Goal: Task Accomplishment & Management: Complete application form

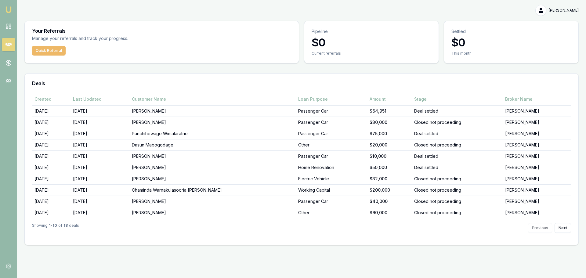
click at [56, 51] on button "Quick Referral" at bounding box center [49, 51] width 34 height 10
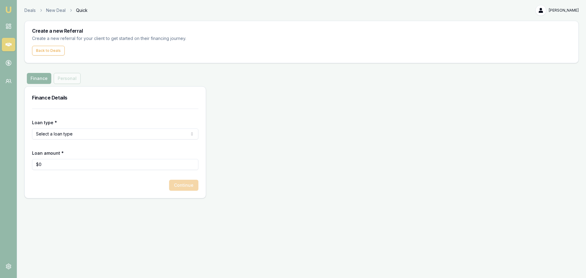
click at [95, 130] on html "Emu Money Deals New Deal Quick [PERSON_NAME] Toggle Menu Create a new Referral …" at bounding box center [293, 139] width 586 height 278
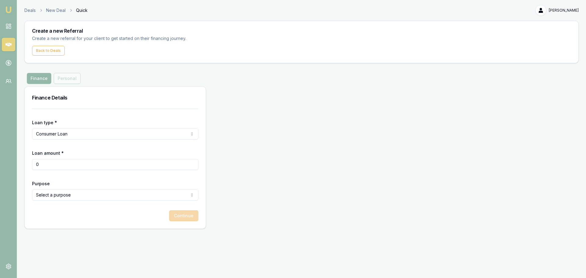
drag, startPoint x: 64, startPoint y: 165, endPoint x: 11, endPoint y: 162, distance: 53.5
click at [11, 162] on div "Emu Money Deals New Deal Quick [PERSON_NAME] Toggle Menu Create a new Referral …" at bounding box center [293, 139] width 586 height 278
type input "$15,000"
click at [68, 194] on html "Emu Money Deals New Deal Quick [PERSON_NAME] Toggle Menu Create a new Referral …" at bounding box center [293, 139] width 586 height 278
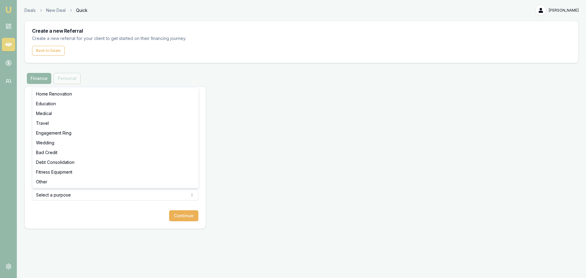
select select "OTHER"
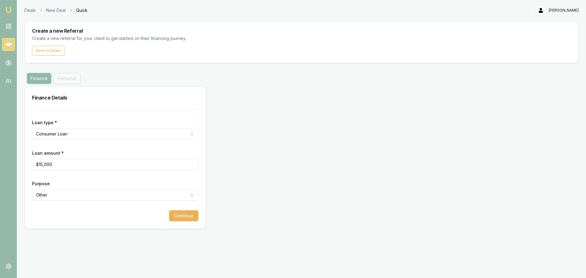
click at [181, 217] on button "Continue" at bounding box center [183, 215] width 29 height 11
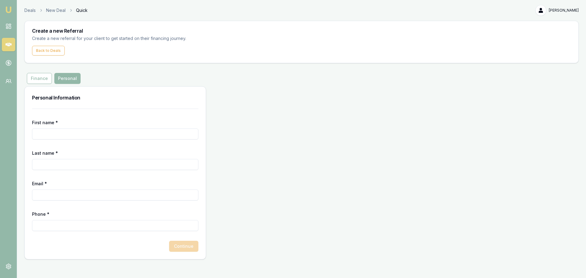
click at [68, 134] on input "First name *" at bounding box center [115, 134] width 166 height 11
paste input "[PERSON_NAME]"
type input "[PERSON_NAME]"
paste input "Senatilaka"
type input "Senatilaka"
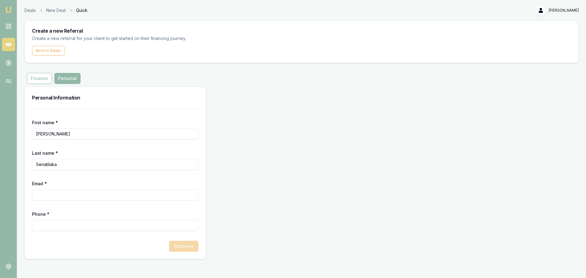
click at [71, 197] on input "Email *" at bounding box center [115, 195] width 166 height 11
paste input "[EMAIL_ADDRESS][DOMAIN_NAME]"
type input "[EMAIL_ADDRESS][DOMAIN_NAME]"
click at [86, 226] on input "Phone *" at bounding box center [115, 225] width 166 height 11
paste input "0459 894 138"
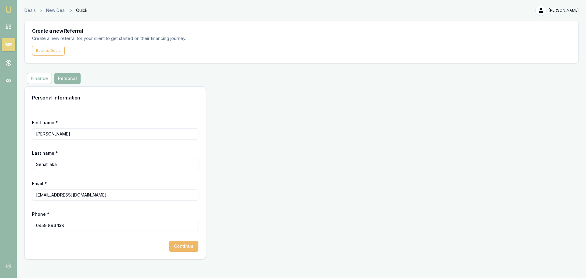
type input "0459 894 138"
click at [183, 247] on button "Continue" at bounding box center [183, 246] width 29 height 11
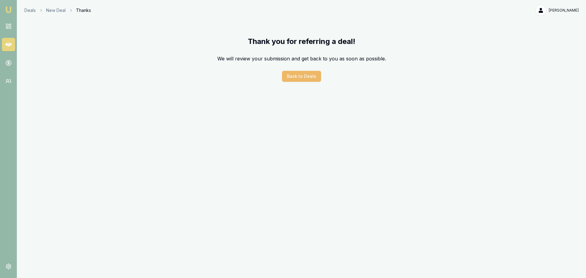
click at [302, 76] on button "Back to Deals" at bounding box center [301, 76] width 39 height 11
